Goal: Find specific page/section: Find specific page/section

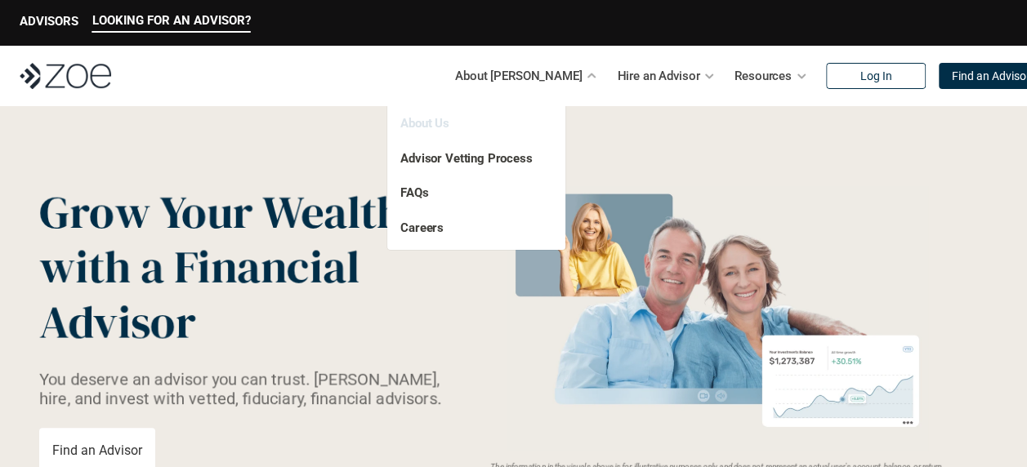
click at [428, 126] on link "About Us" at bounding box center [424, 123] width 49 height 15
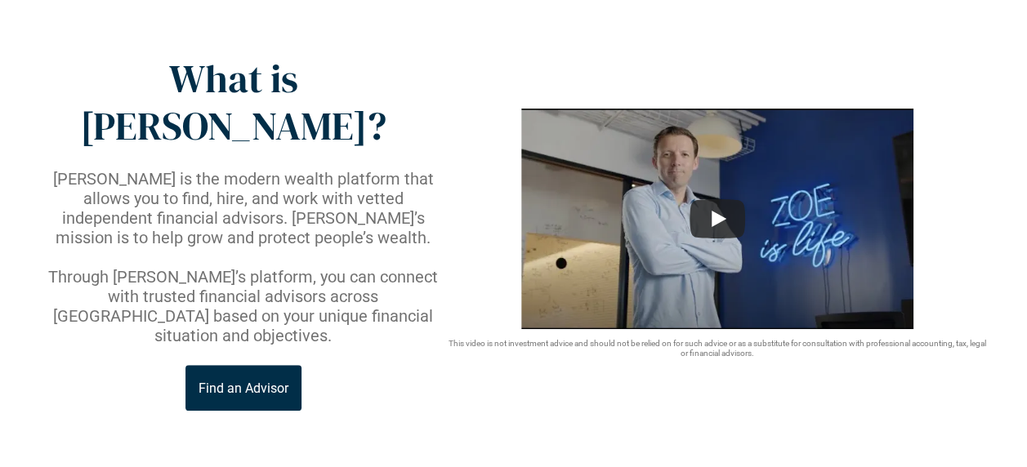
scroll to position [93, 0]
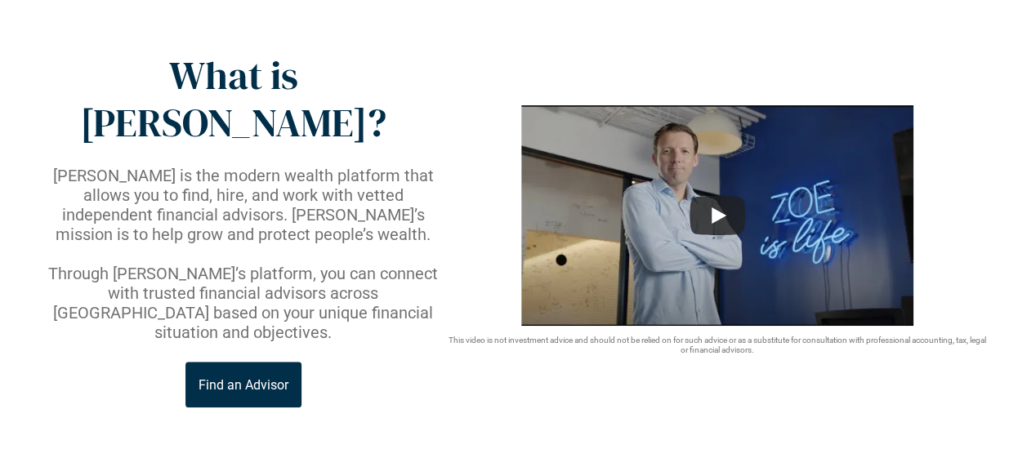
click at [243, 377] on p "Find an Advisor" at bounding box center [244, 385] width 90 height 16
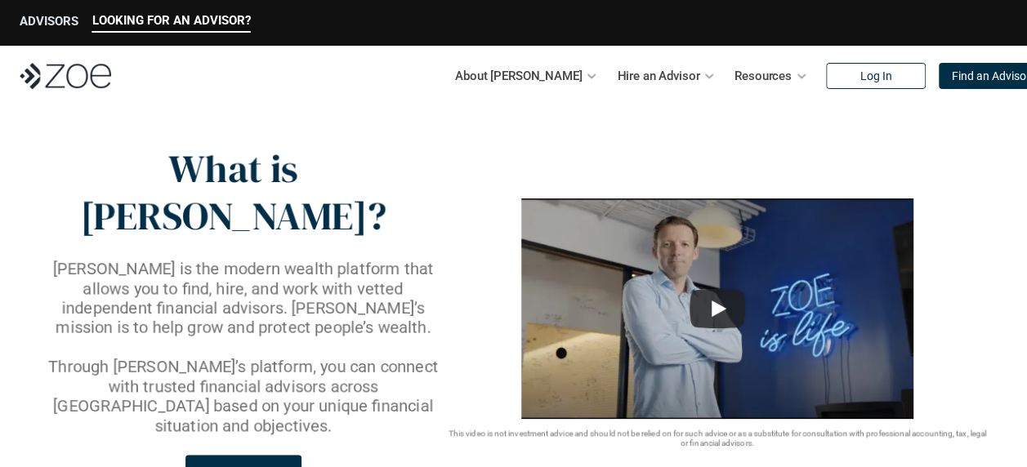
click at [51, 26] on p "ADVISORS" at bounding box center [49, 21] width 59 height 15
